Goal: Navigation & Orientation: Understand site structure

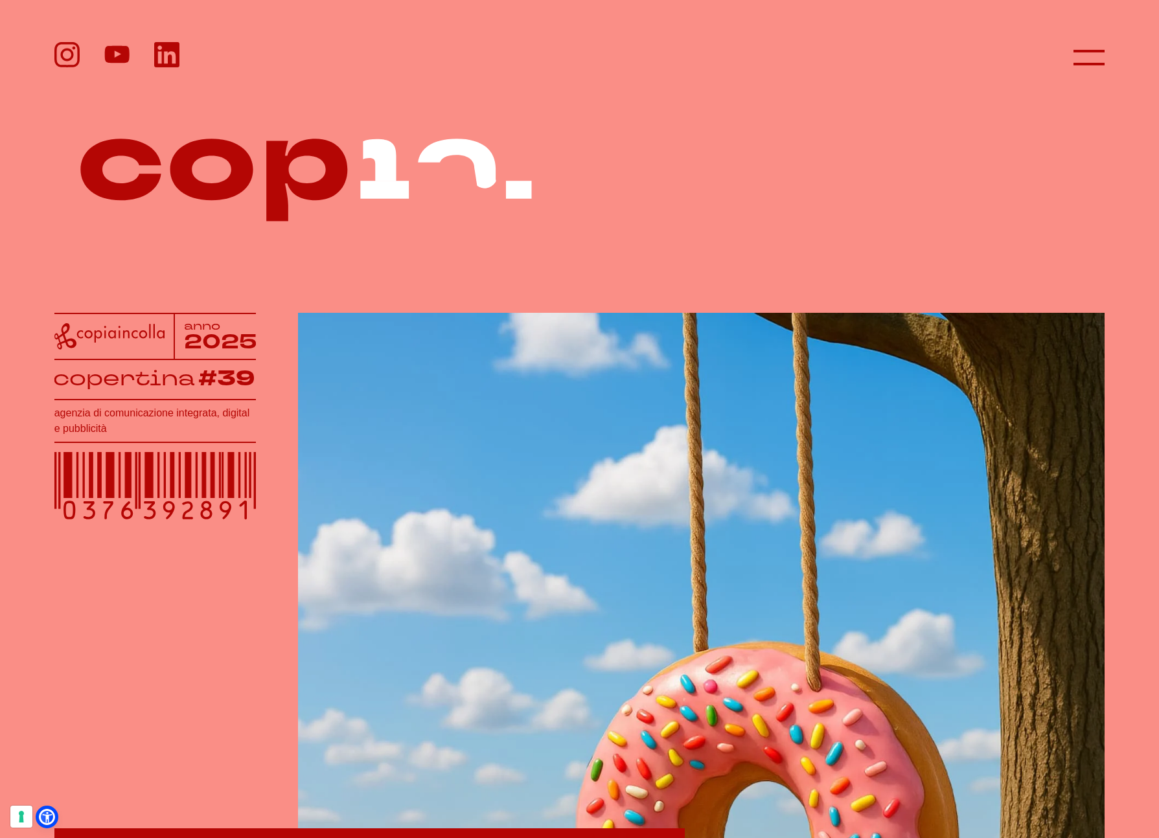
click at [48, 808] on div "anno 2025 copertina #39 agenzia di comunicazione integrata, digital e pubblicit…" at bounding box center [579, 630] width 1159 height 1260
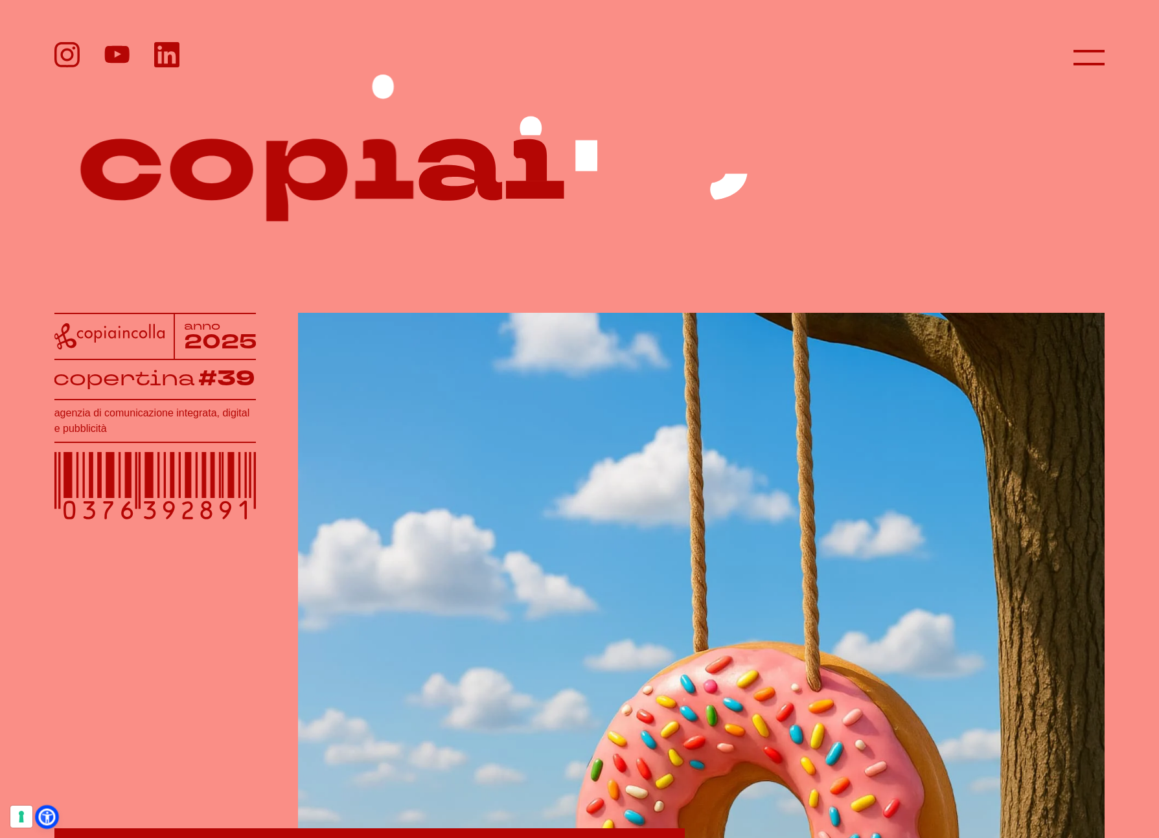
click at [48, 811] on icon at bounding box center [47, 817] width 14 height 14
select select "it"
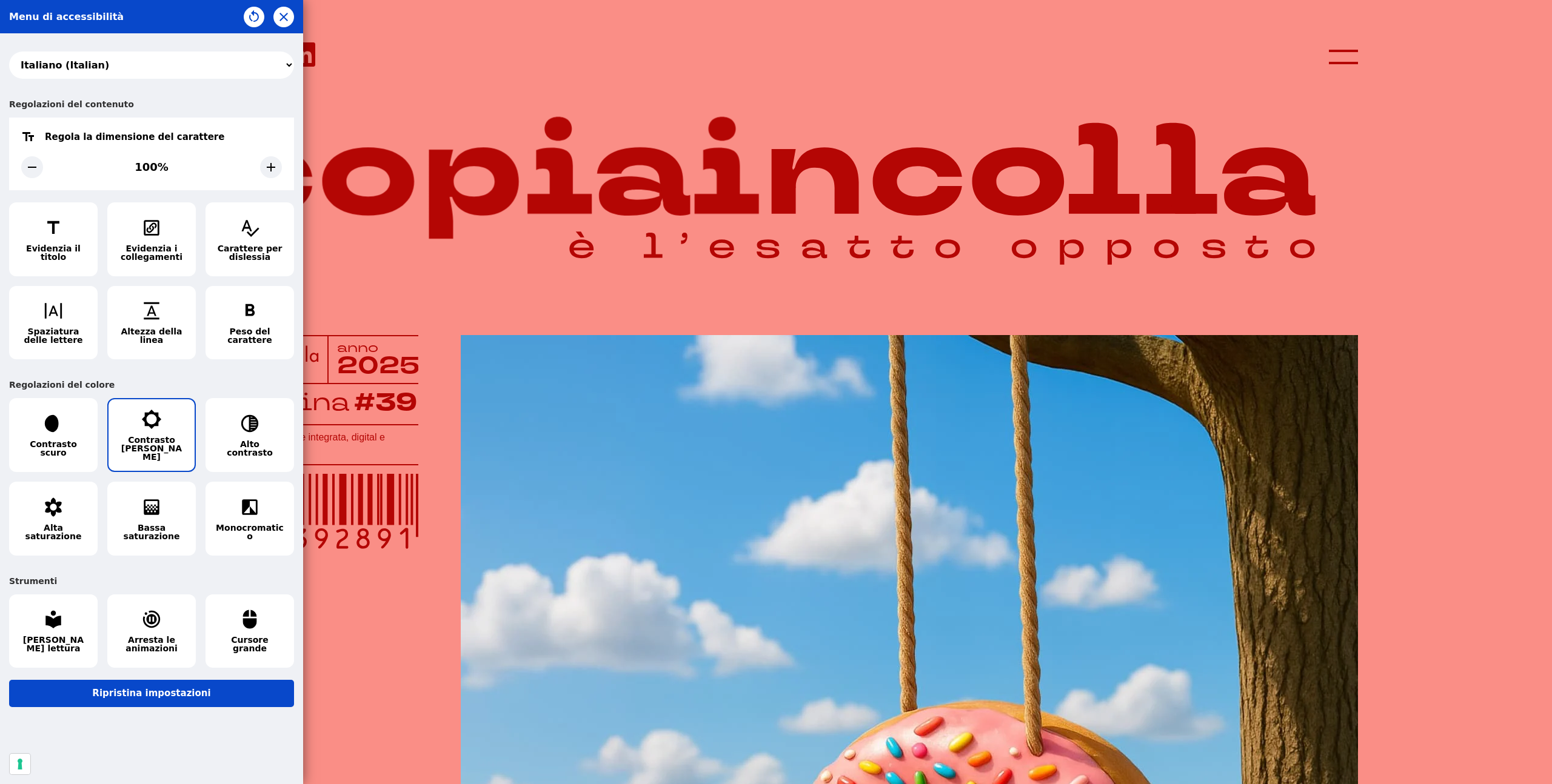
click at [173, 428] on button "Contrasto chiaro" at bounding box center [152, 434] width 89 height 74
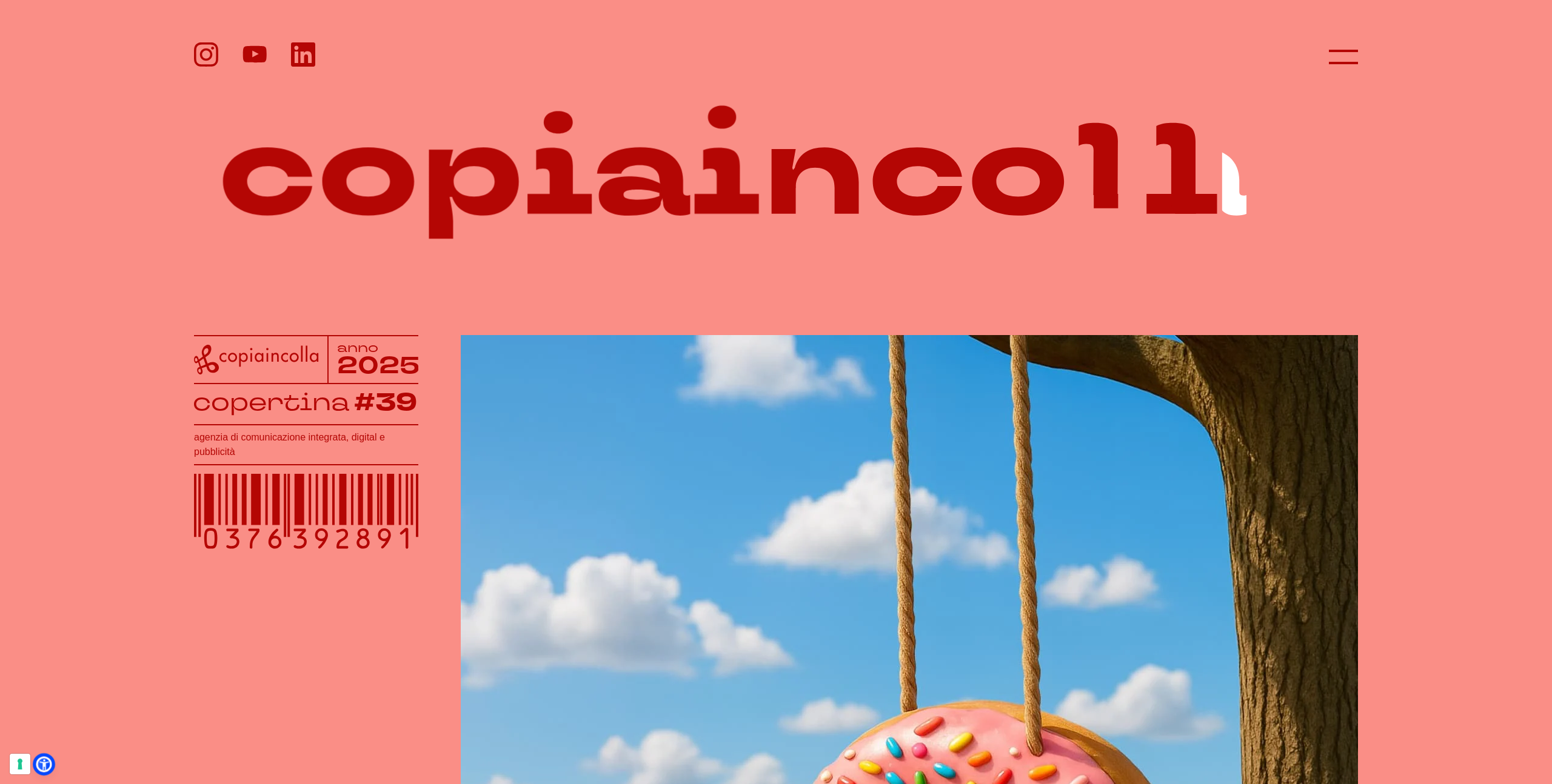
click at [44, 761] on icon at bounding box center [44, 764] width 13 height 13
select select "it"
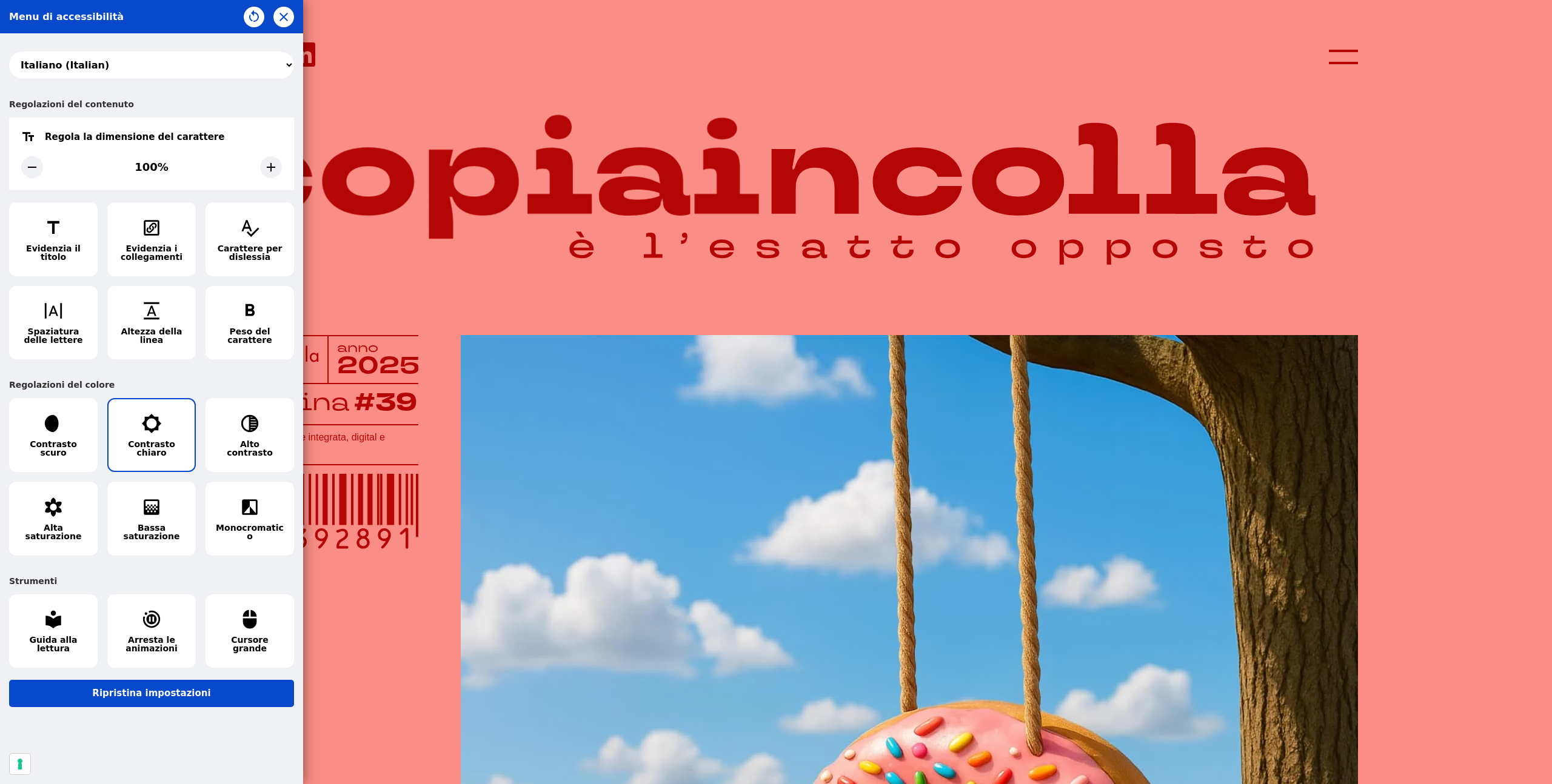
click at [161, 403] on button "Contrasto chiaro" at bounding box center [152, 434] width 89 height 74
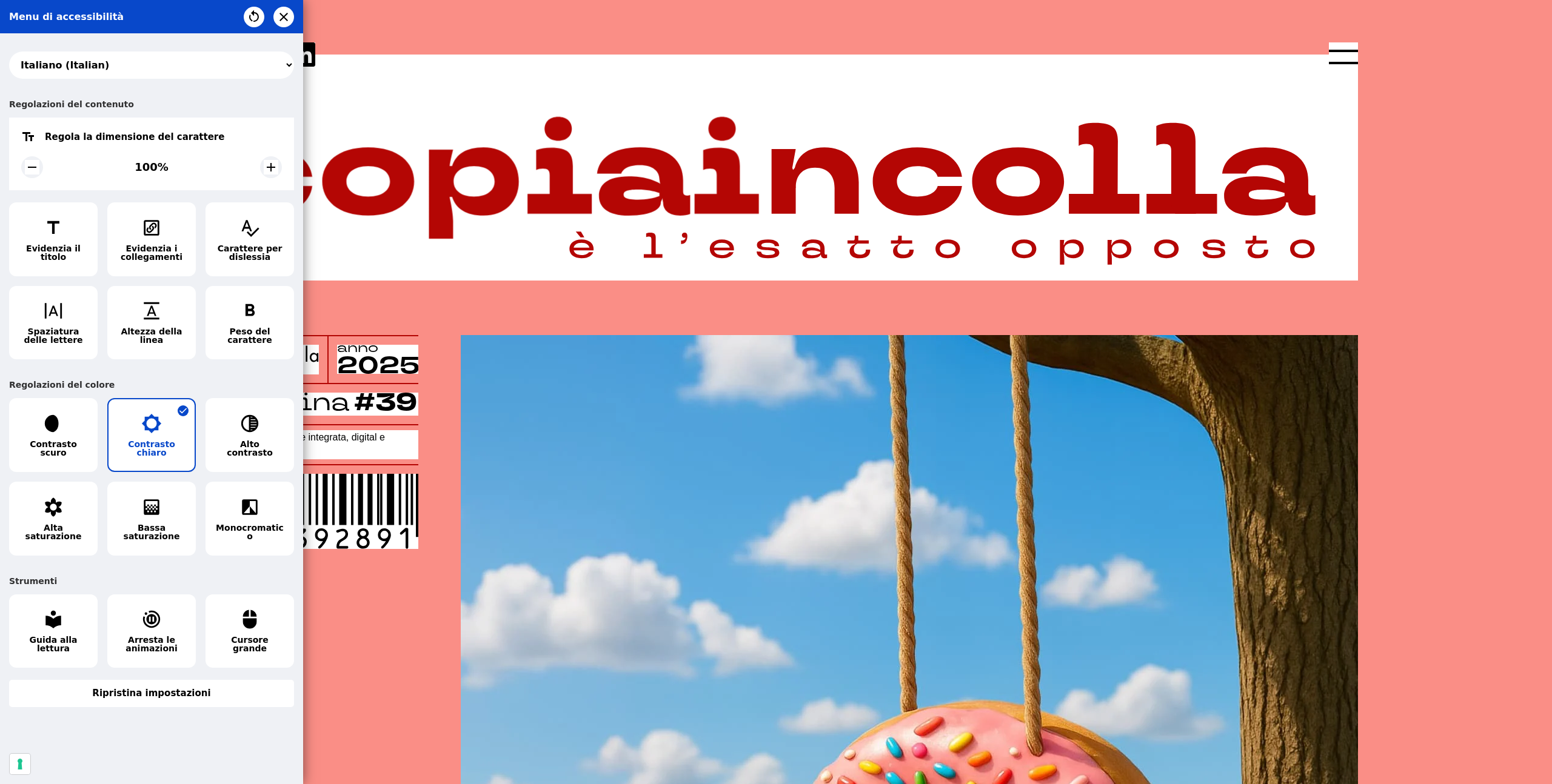
click at [154, 425] on icon "button" at bounding box center [152, 424] width 21 height 21
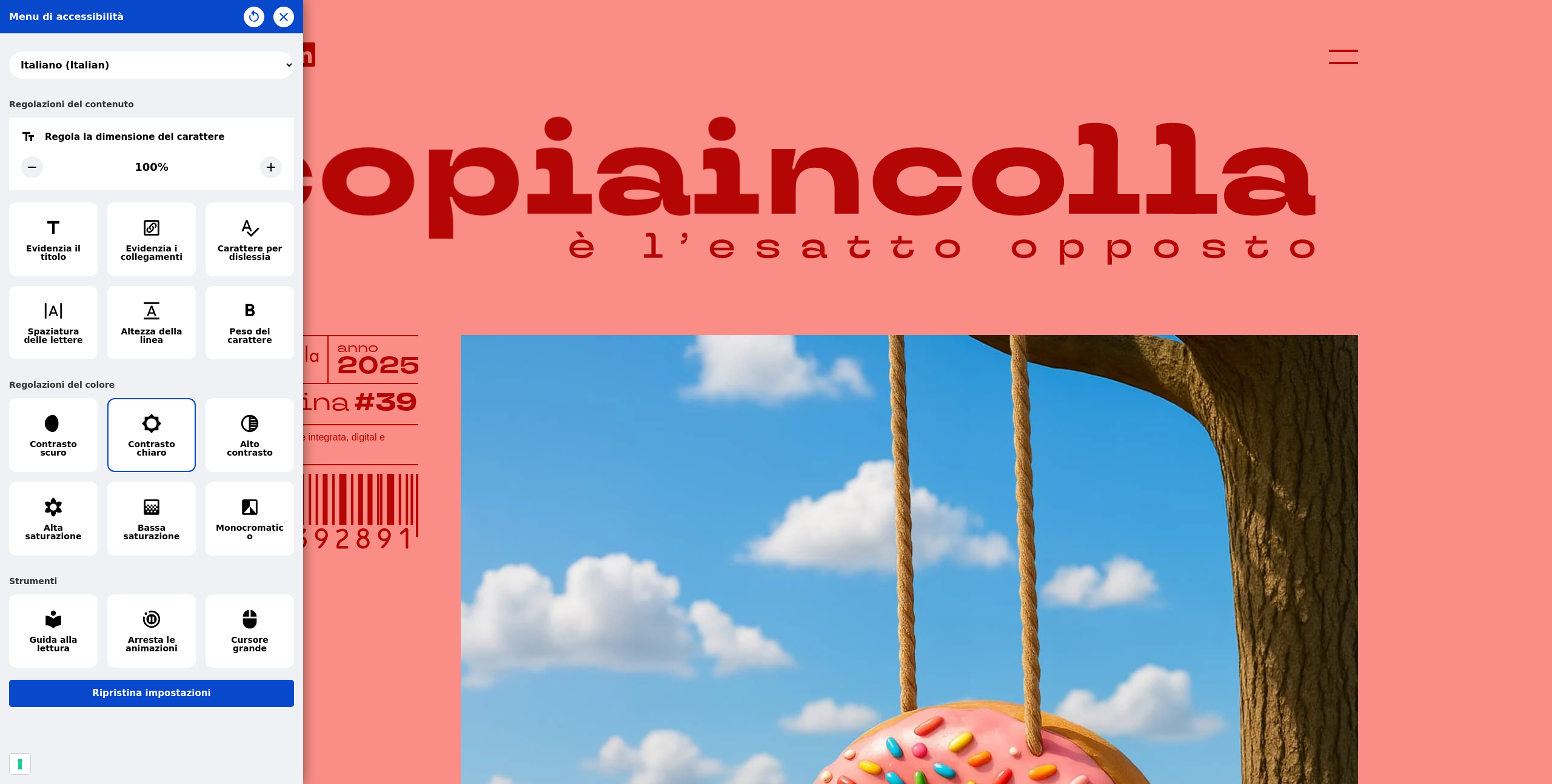
click at [154, 425] on icon "button" at bounding box center [152, 424] width 21 height 21
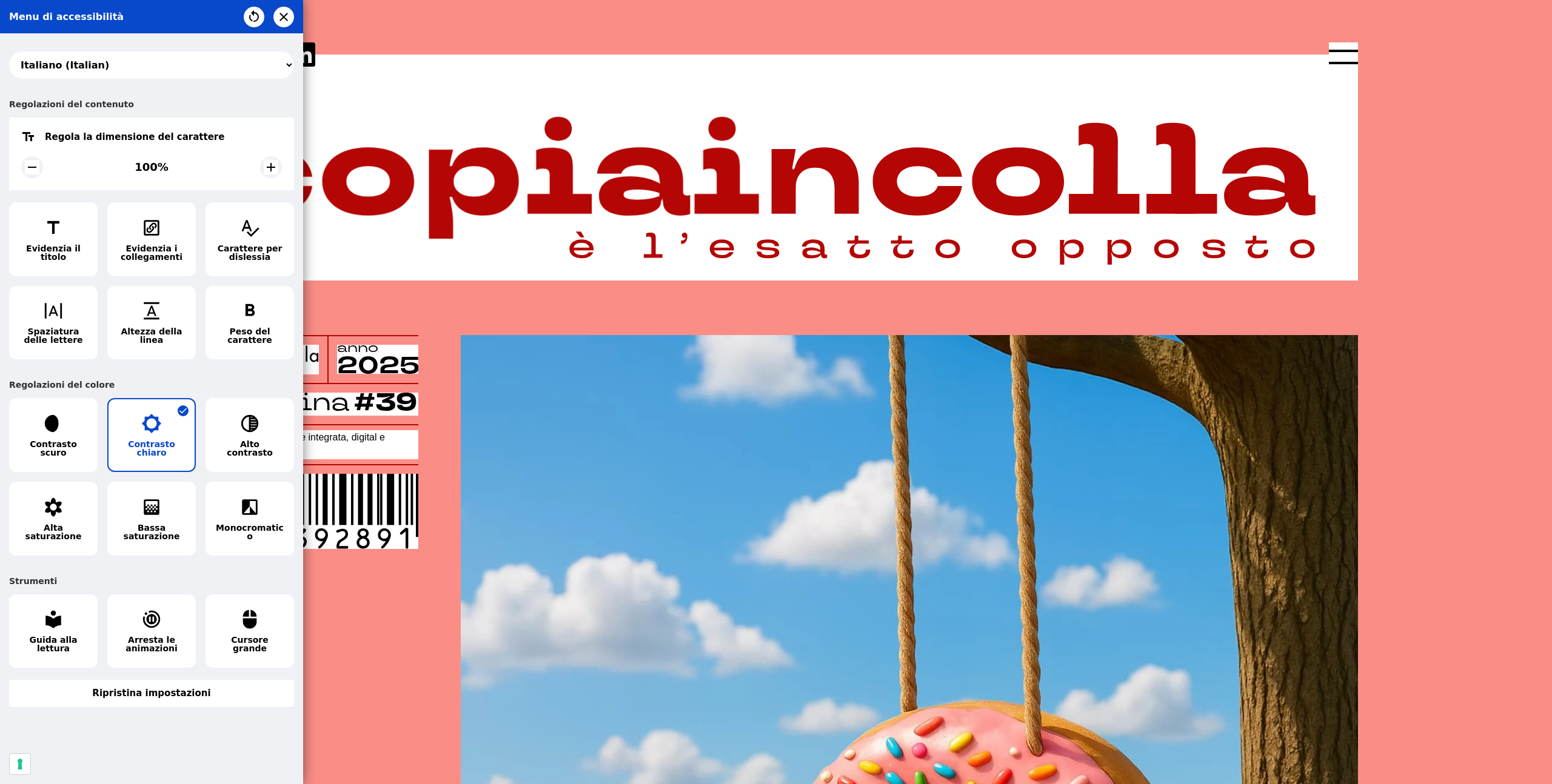
click at [141, 425] on icon "button" at bounding box center [152, 424] width 21 height 21
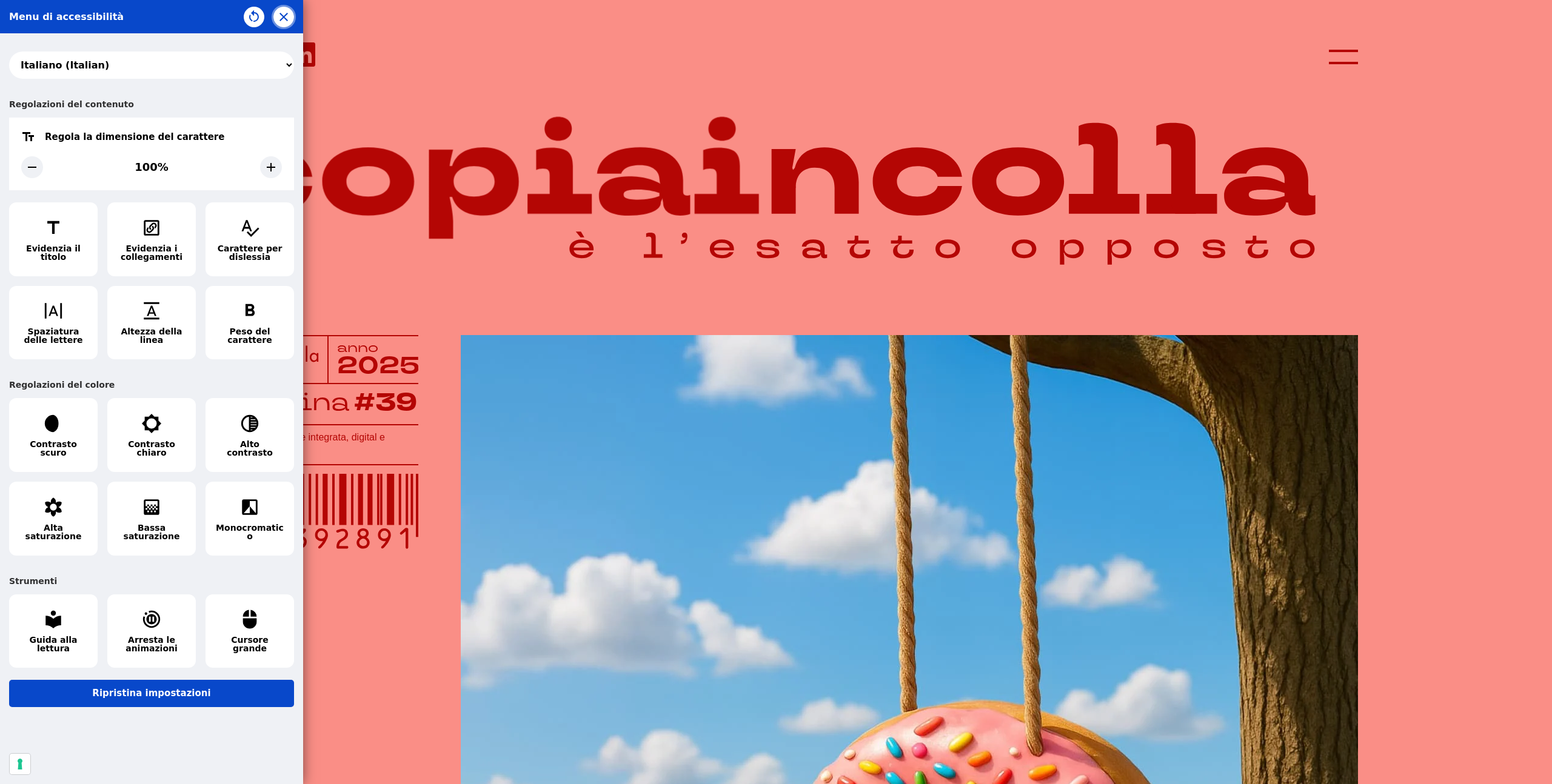
click at [286, 18] on icon "button" at bounding box center [284, 17] width 8 height 8
